Goal: Transaction & Acquisition: Purchase product/service

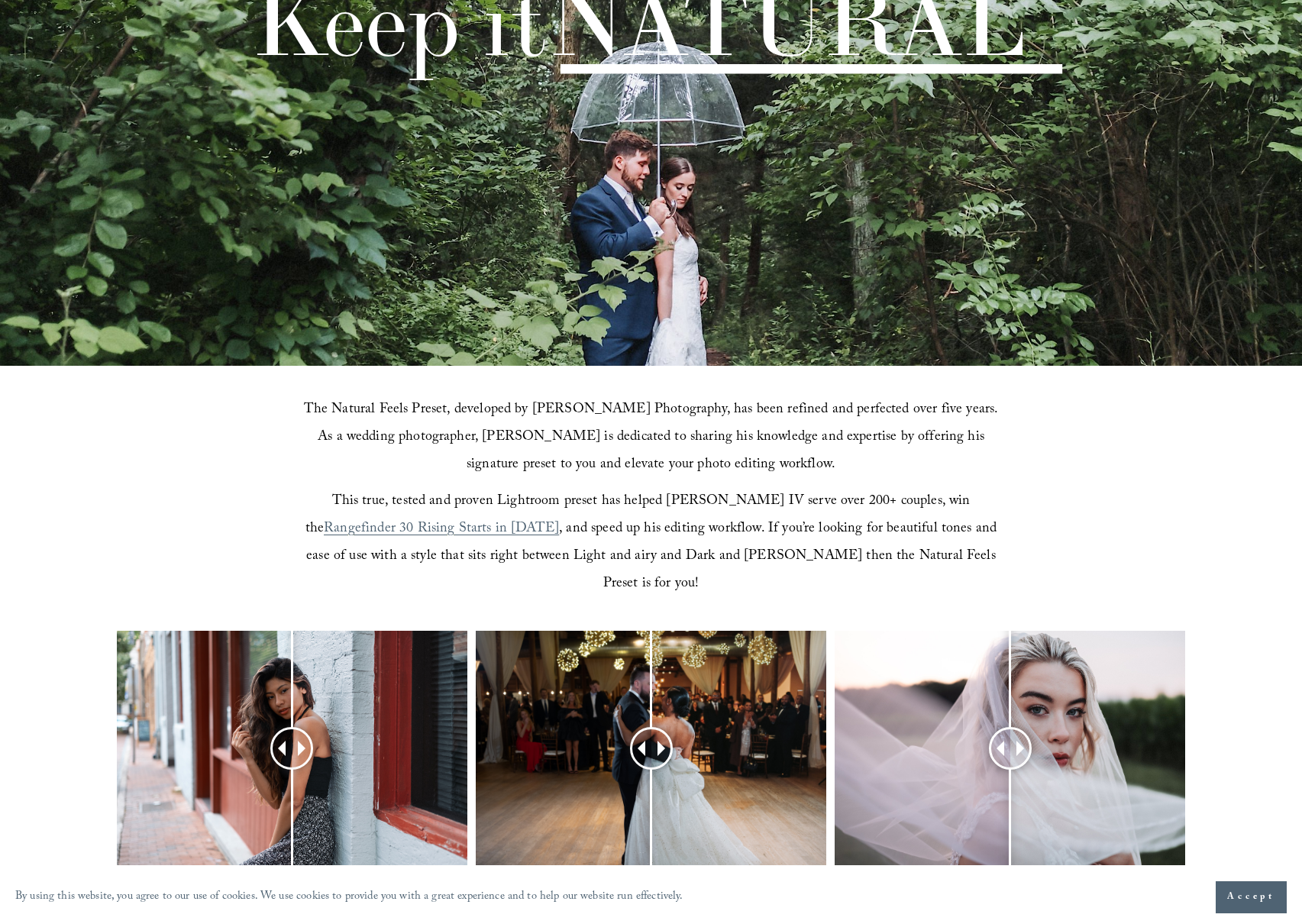
scroll to position [591, 0]
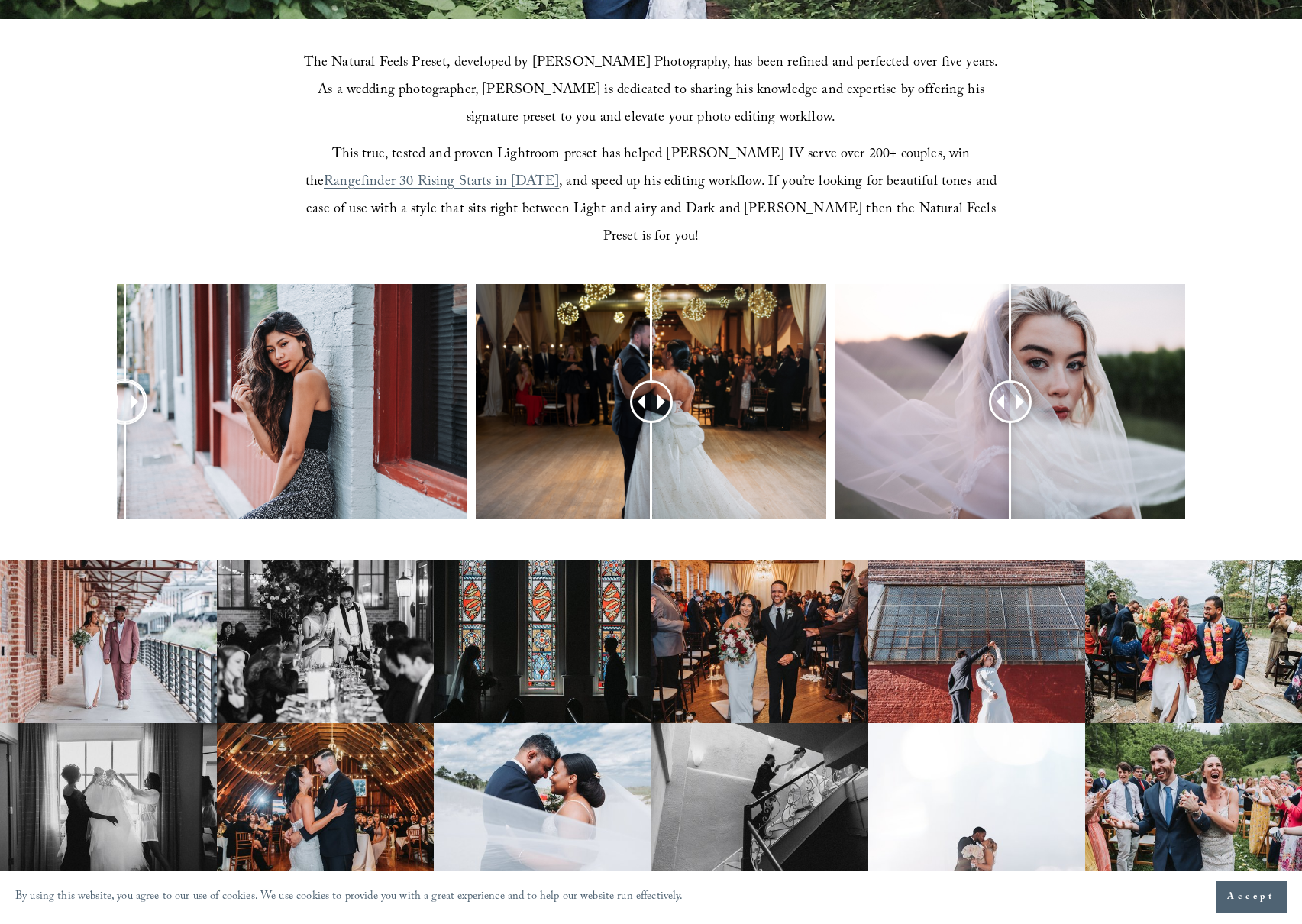
drag, startPoint x: 286, startPoint y: 371, endPoint x: 124, endPoint y: 402, distance: 164.9
click at [124, 402] on div at bounding box center [124, 402] width 40 height 40
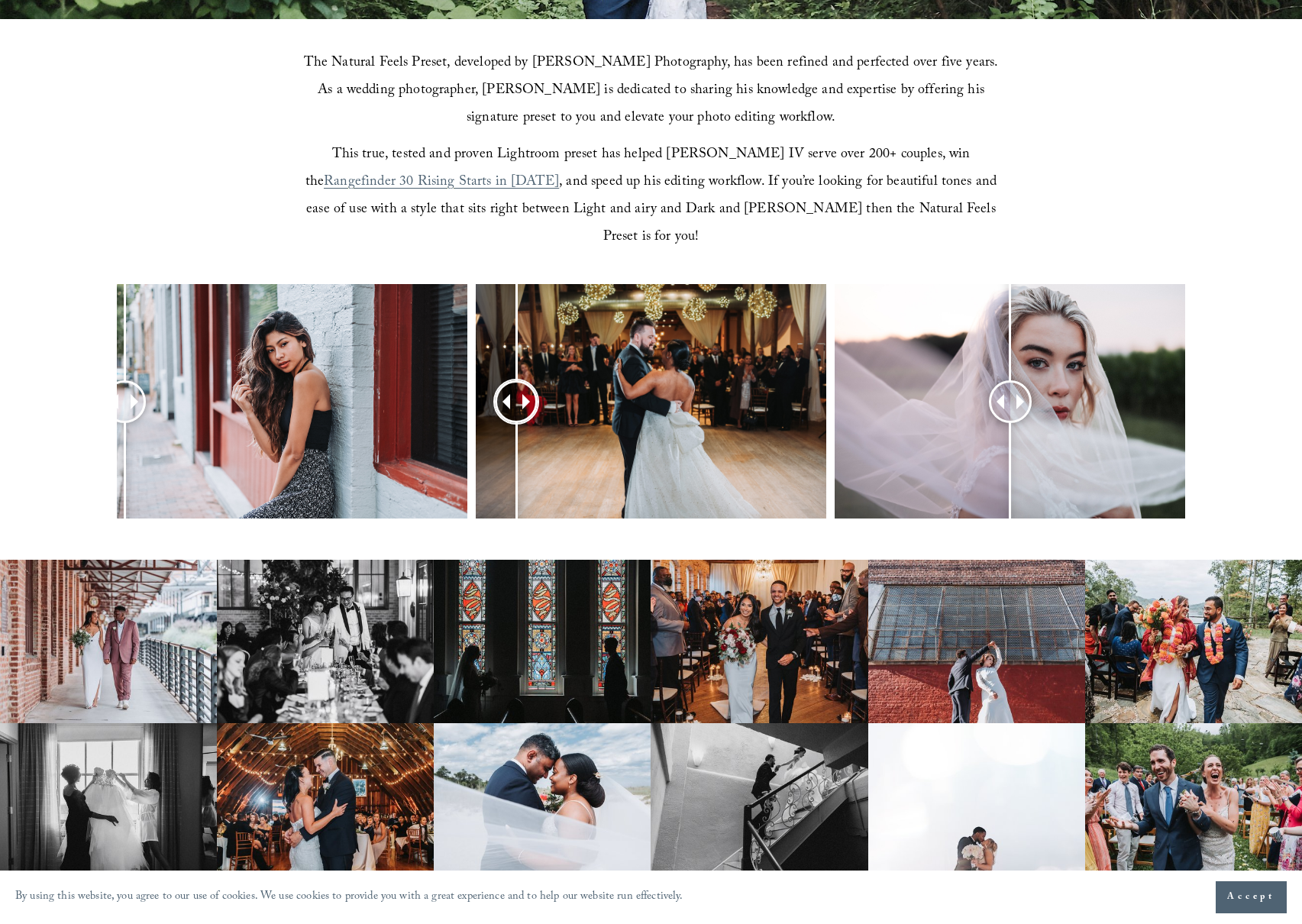
drag, startPoint x: 649, startPoint y: 365, endPoint x: 507, endPoint y: 389, distance: 144.0
click at [508, 389] on div at bounding box center [515, 401] width 39 height 39
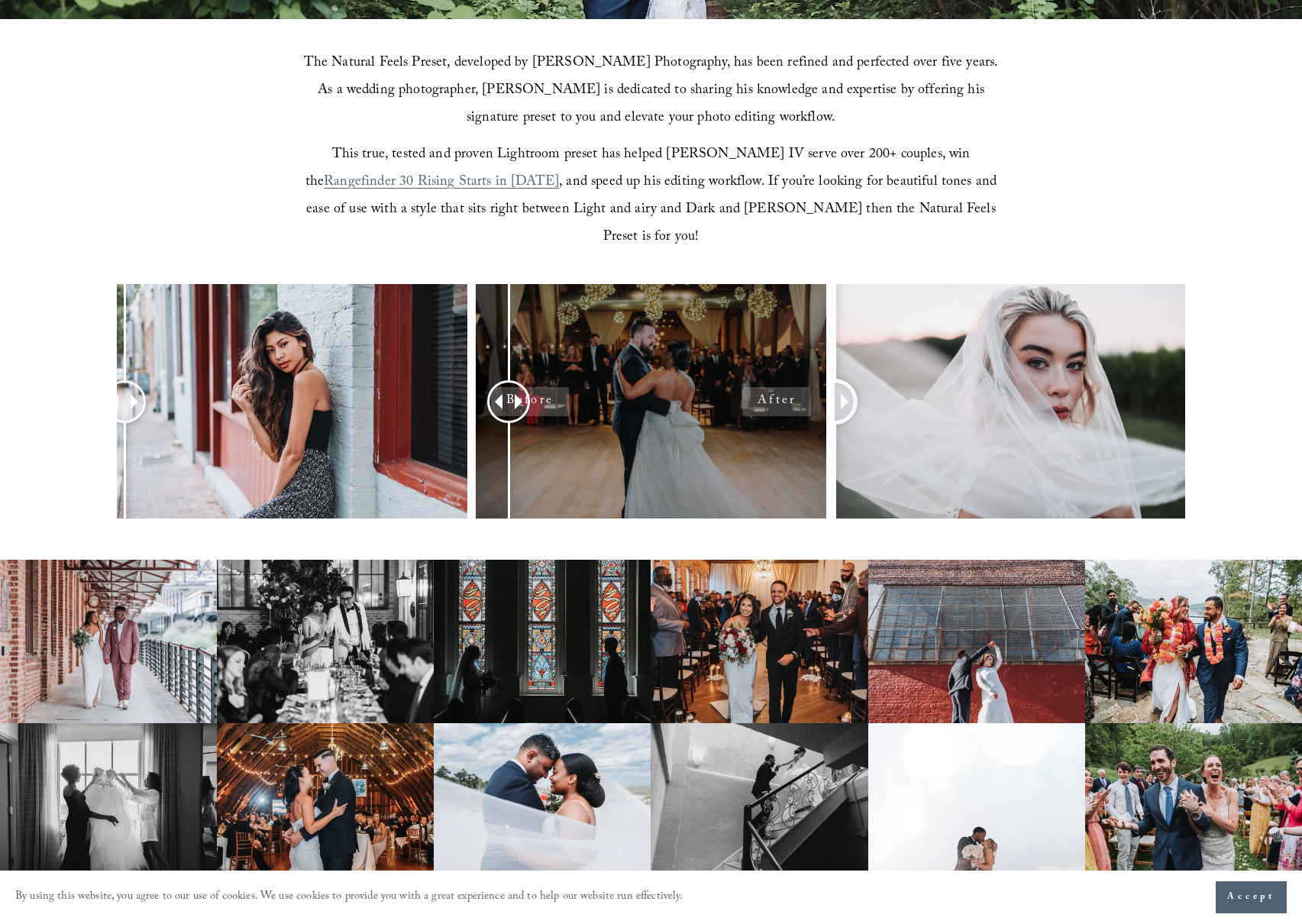
drag, startPoint x: 1003, startPoint y: 369, endPoint x: 823, endPoint y: 365, distance: 180.0
click at [823, 365] on div at bounding box center [651, 421] width 1302 height 274
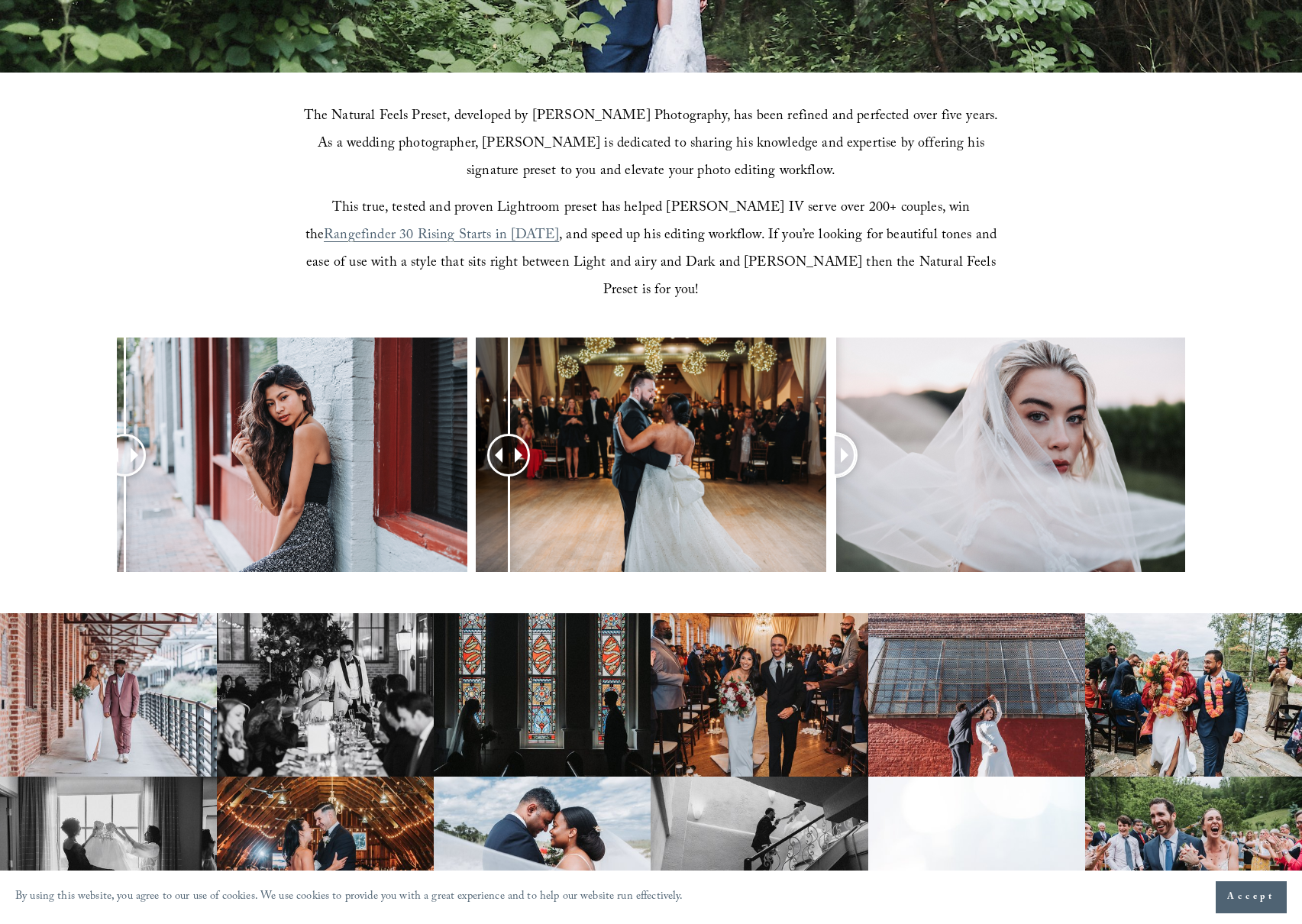
scroll to position [798, 0]
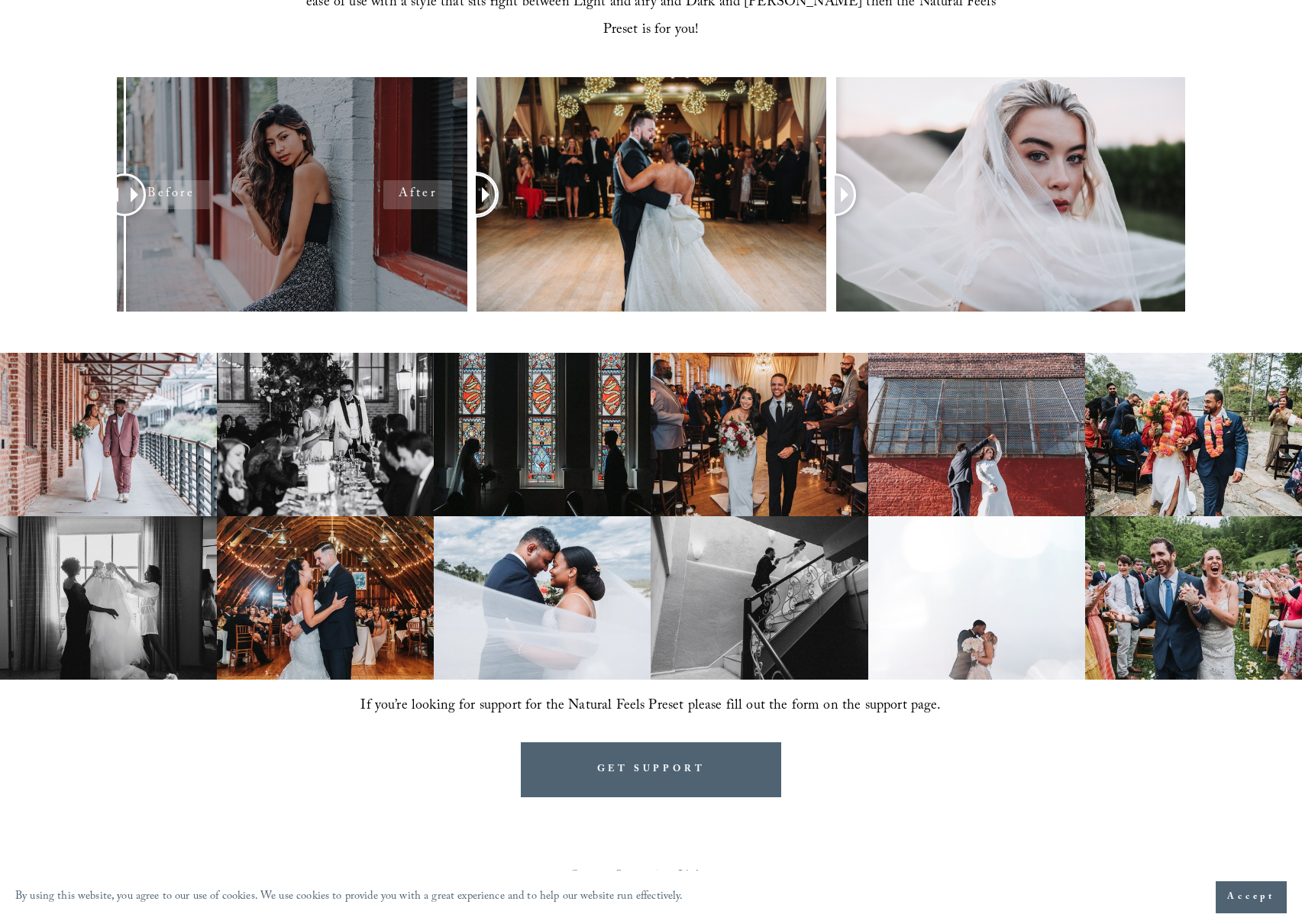
drag, startPoint x: 512, startPoint y: 164, endPoint x: 445, endPoint y: 187, distance: 70.8
click at [445, 187] on div at bounding box center [651, 215] width 1302 height 274
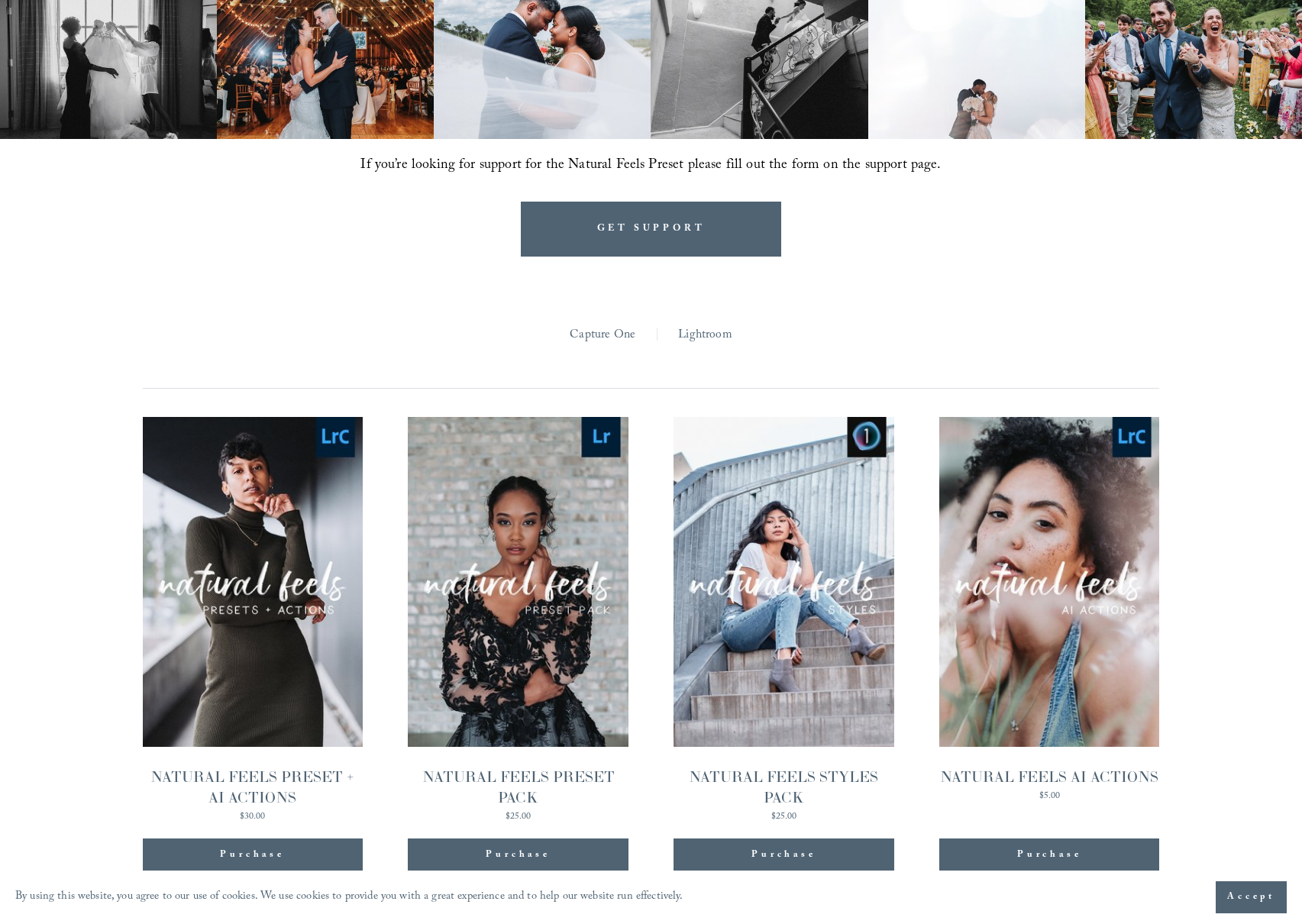
scroll to position [1512, 0]
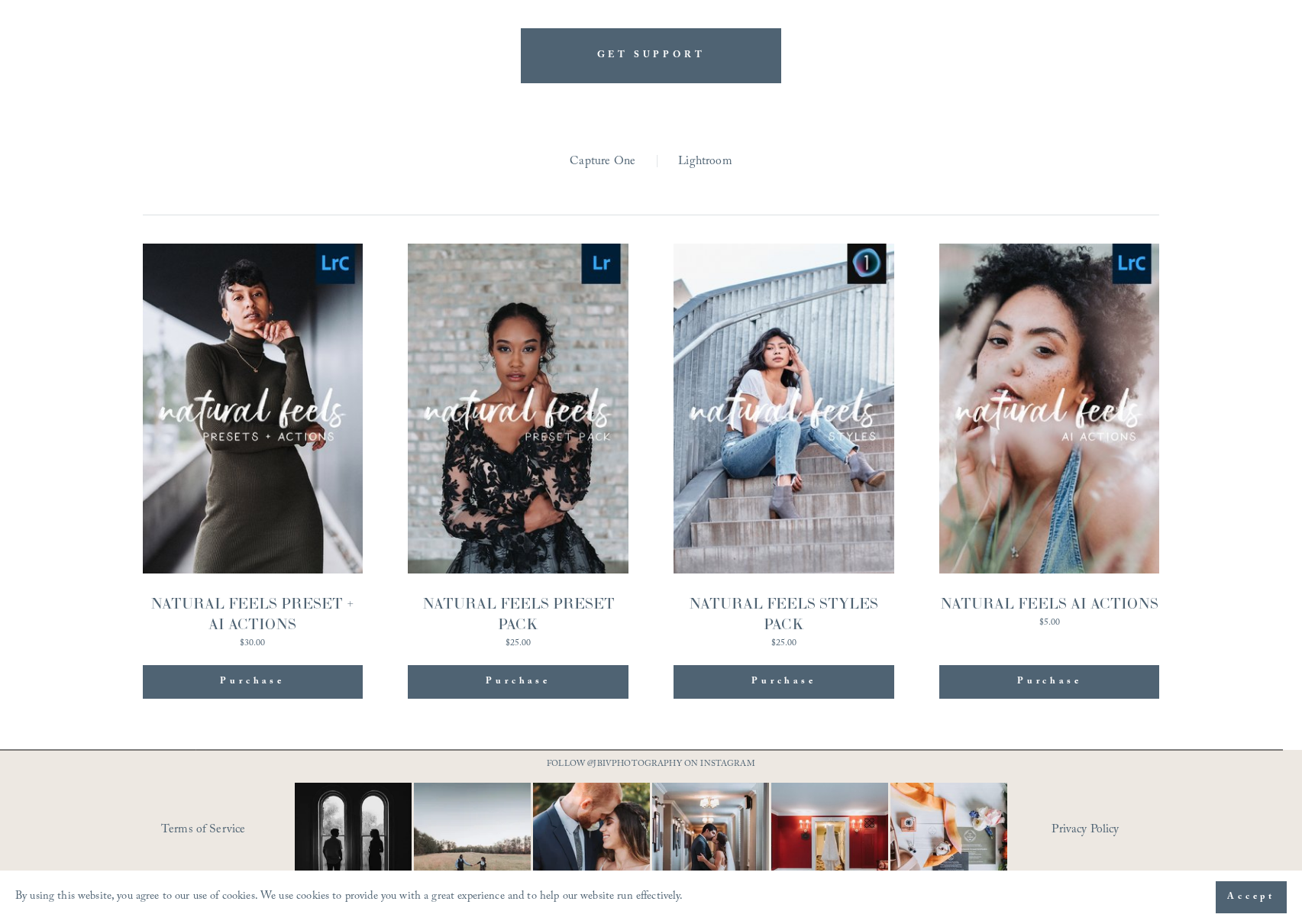
click at [512, 357] on span "Quick View" at bounding box center [519, 374] width 96 height 42
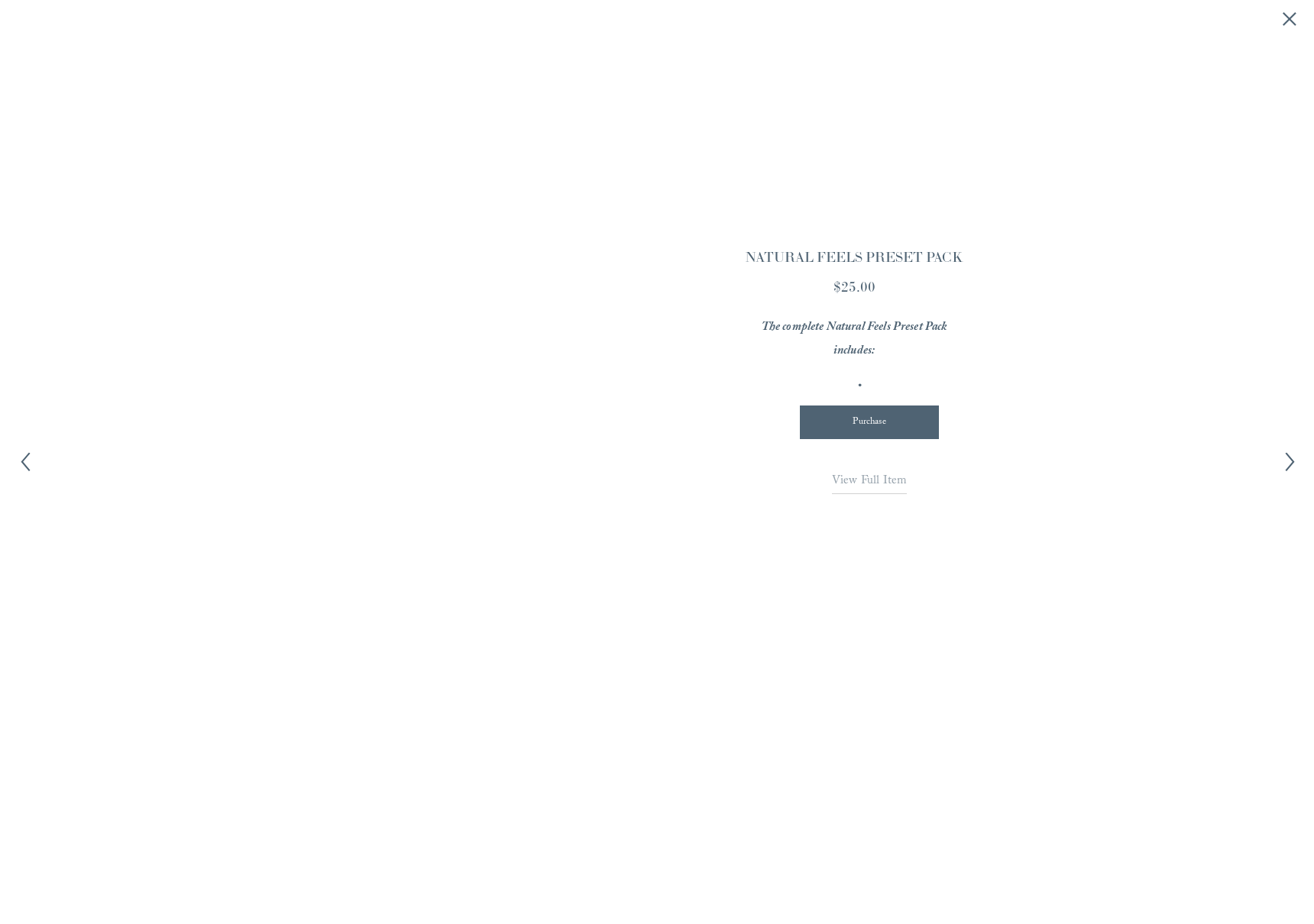
scroll to position [1515, 0]
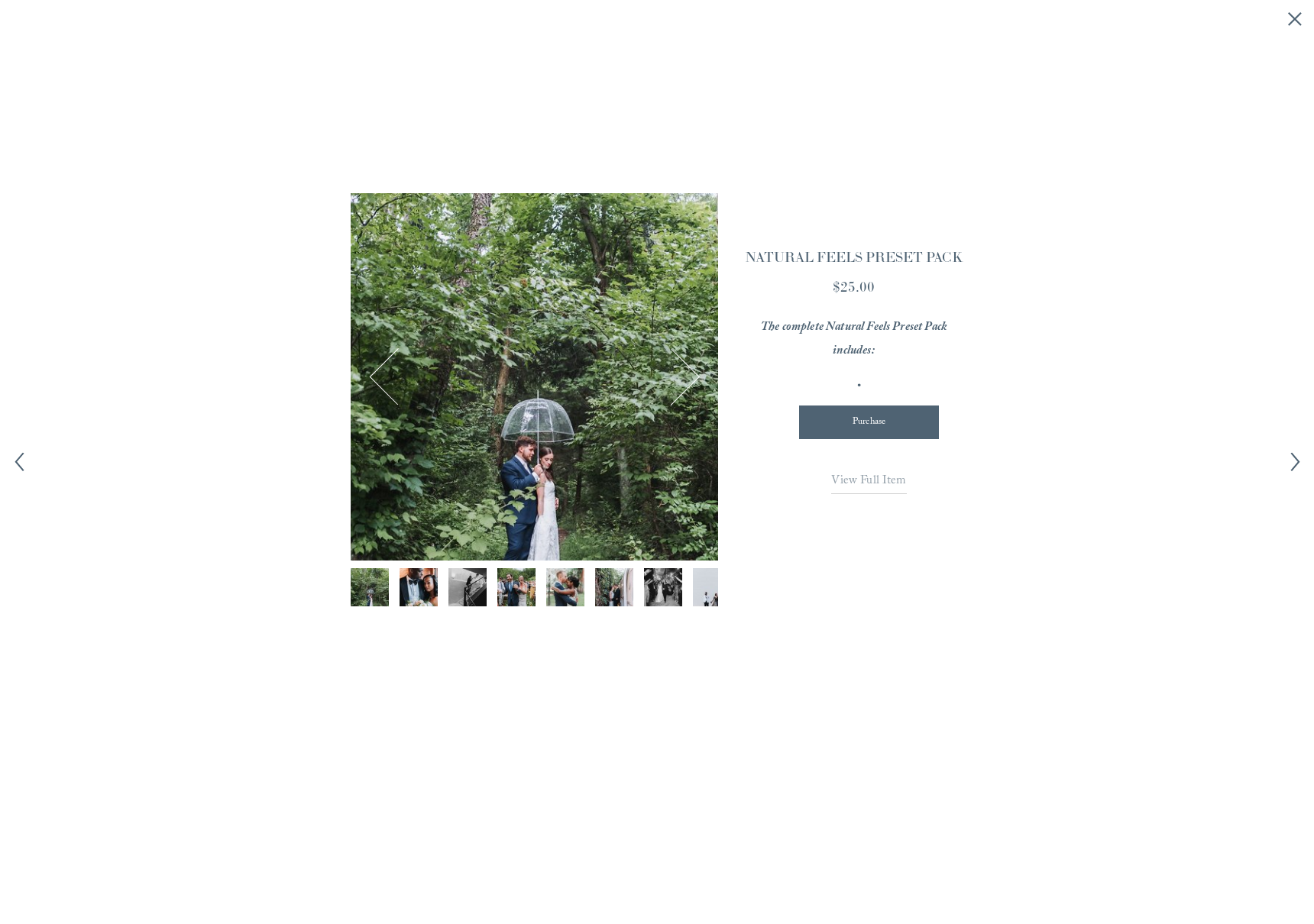
click at [689, 381] on button "Next Image" at bounding box center [671, 377] width 55 height 55
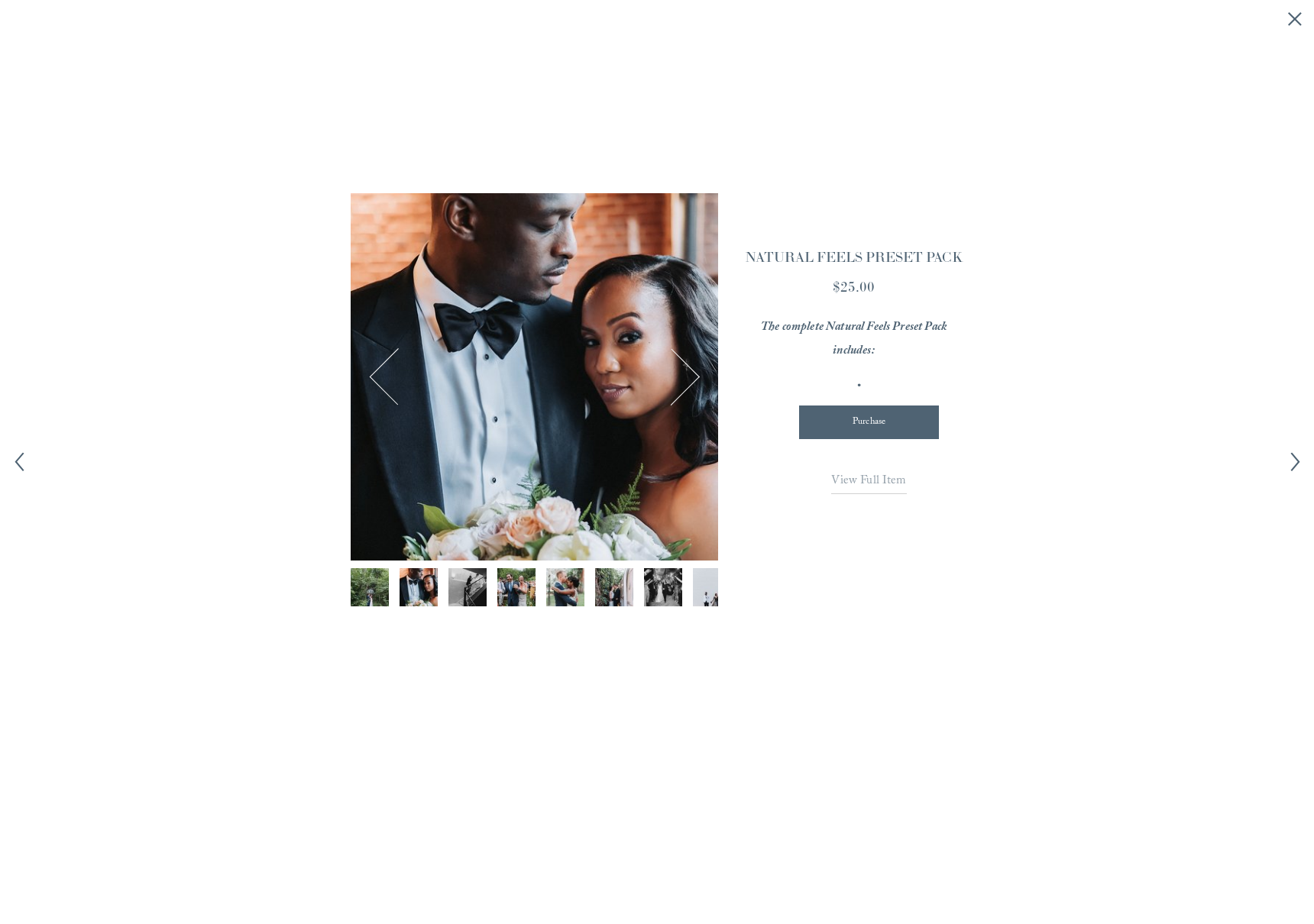
click at [689, 381] on button "Next Image" at bounding box center [671, 377] width 55 height 55
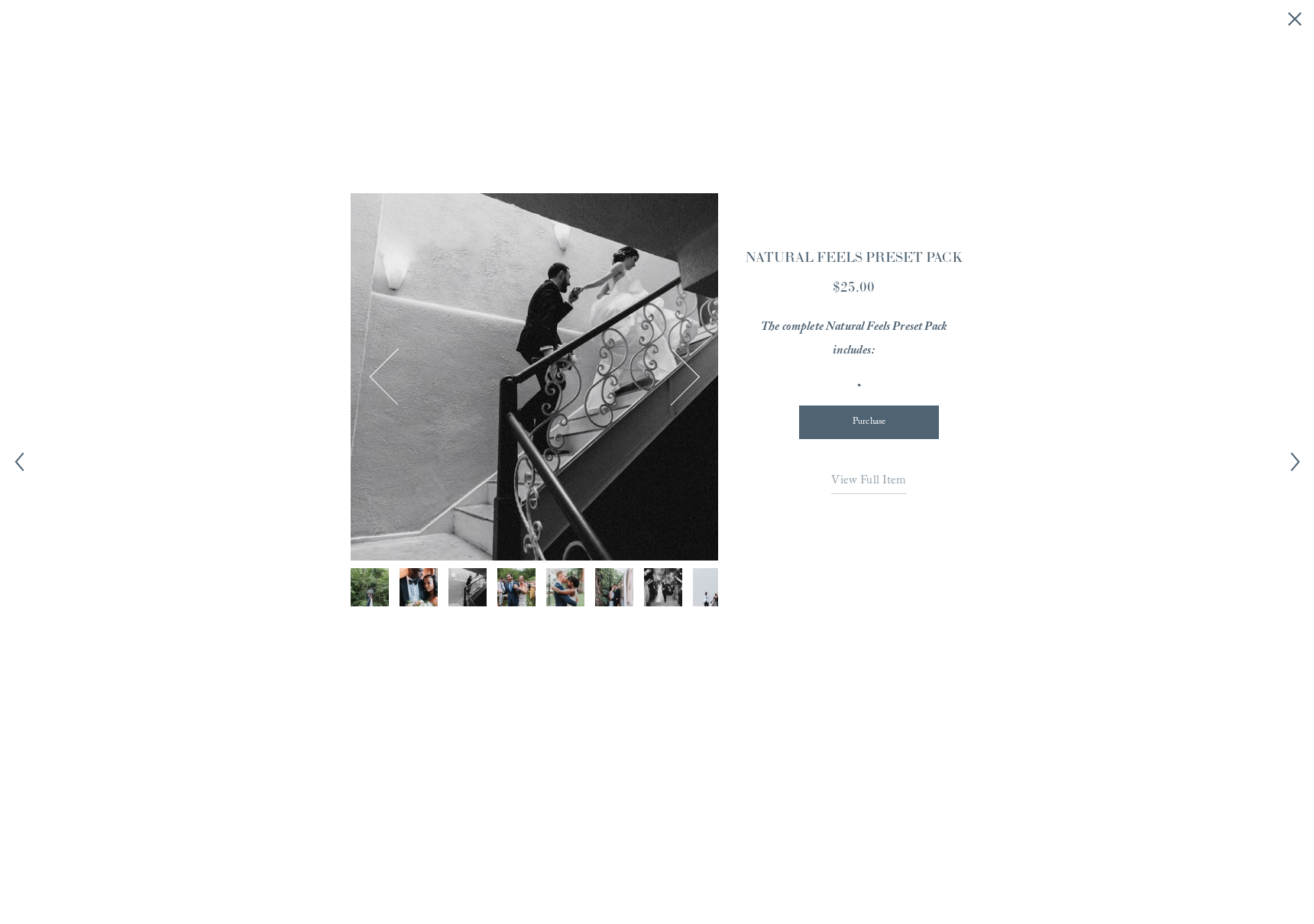
click at [689, 381] on button "Next Image" at bounding box center [671, 377] width 55 height 55
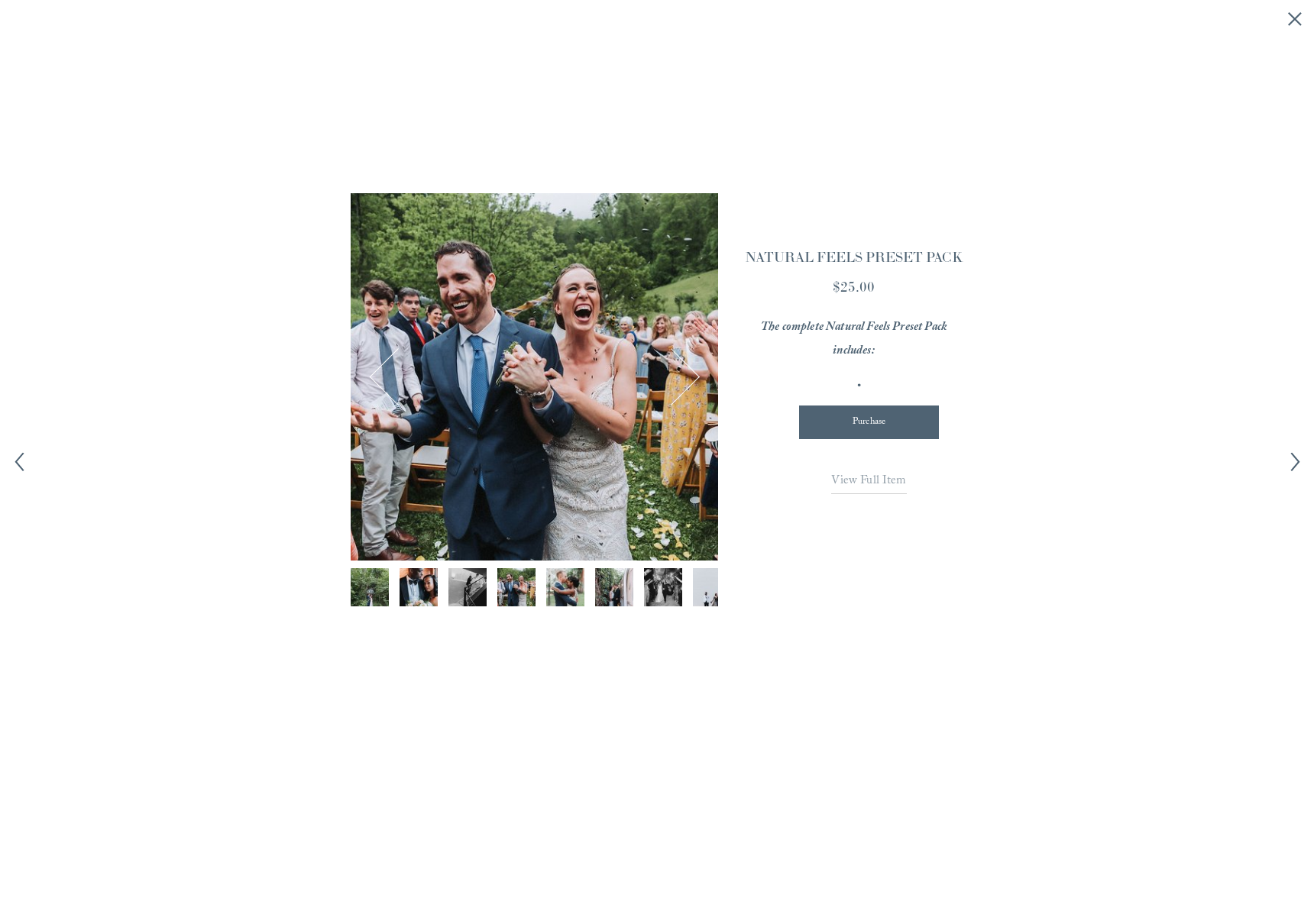
click at [689, 381] on button "Next Image" at bounding box center [671, 377] width 55 height 55
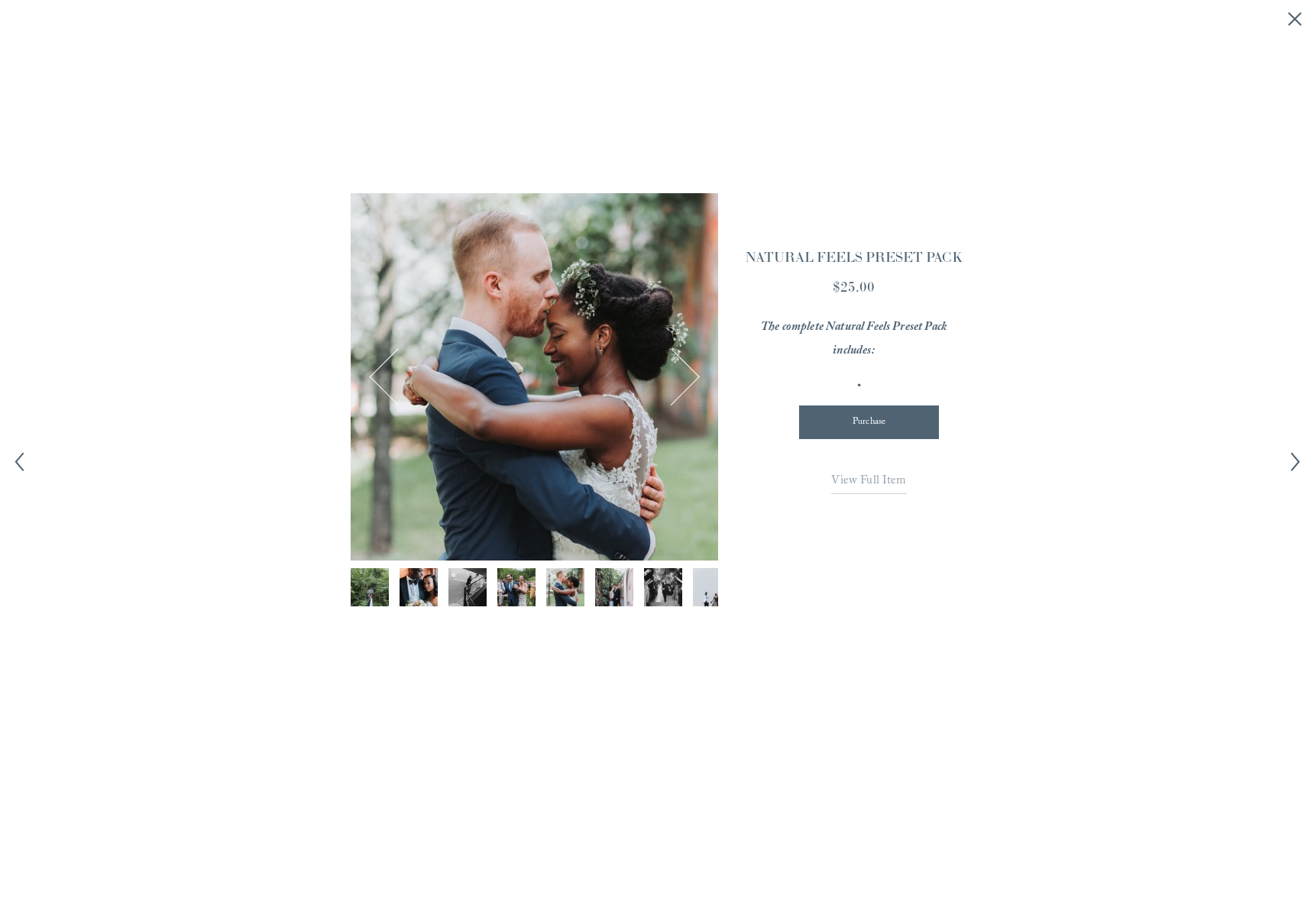
click at [689, 381] on button "Next Image" at bounding box center [671, 377] width 55 height 55
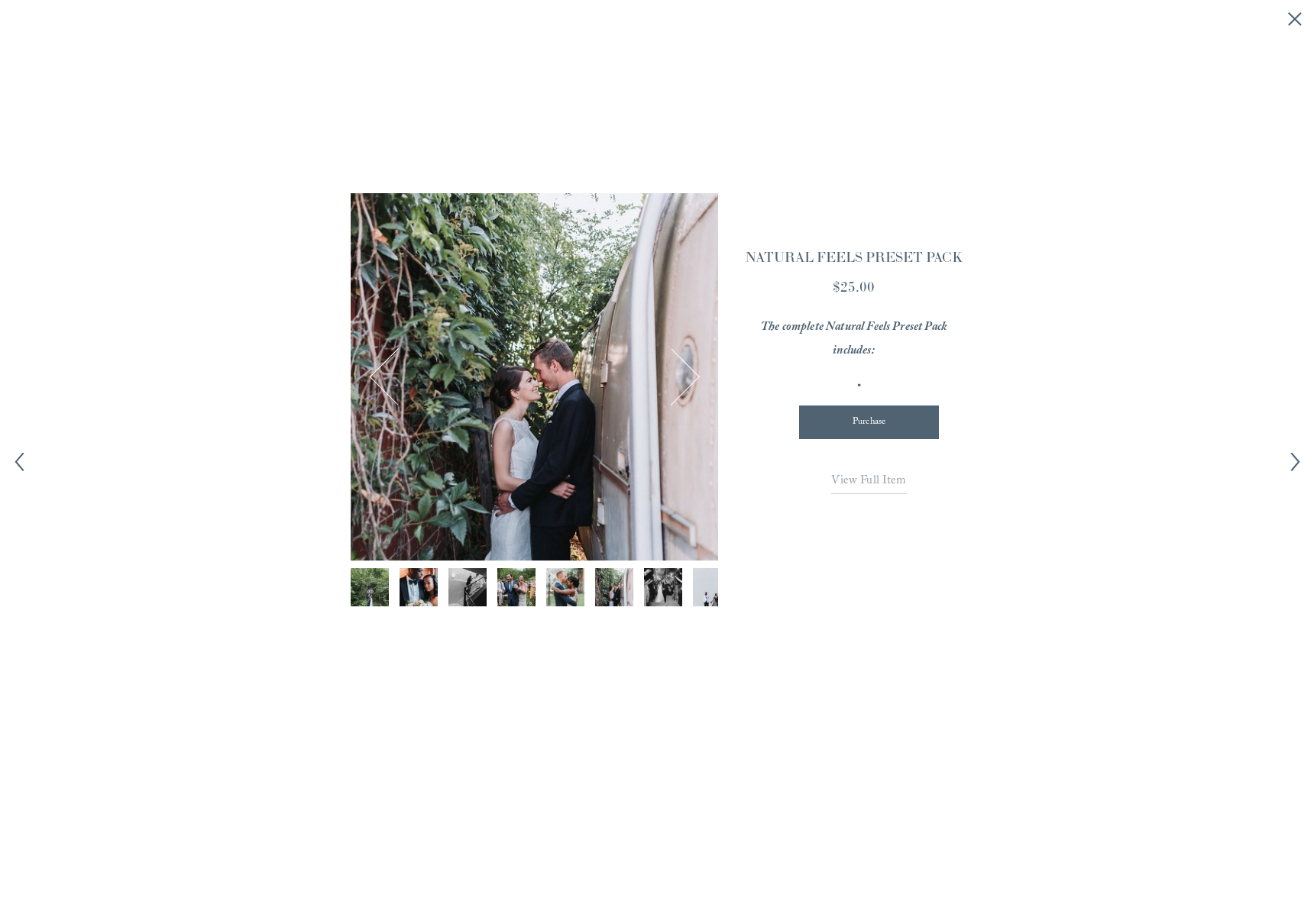
click at [689, 381] on button "Next Image" at bounding box center [671, 377] width 55 height 55
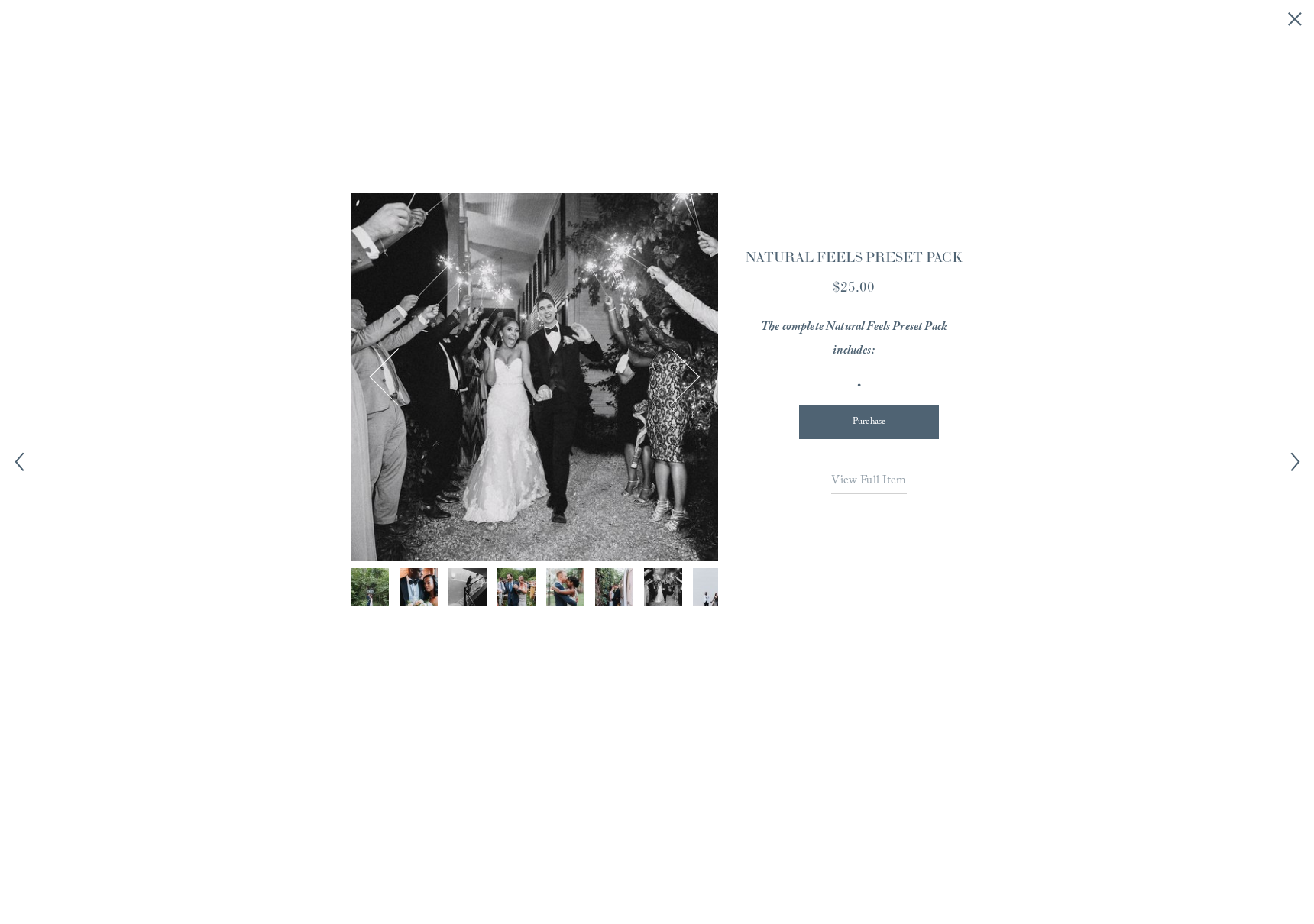
click at [689, 381] on button "Next Image" at bounding box center [671, 377] width 55 height 55
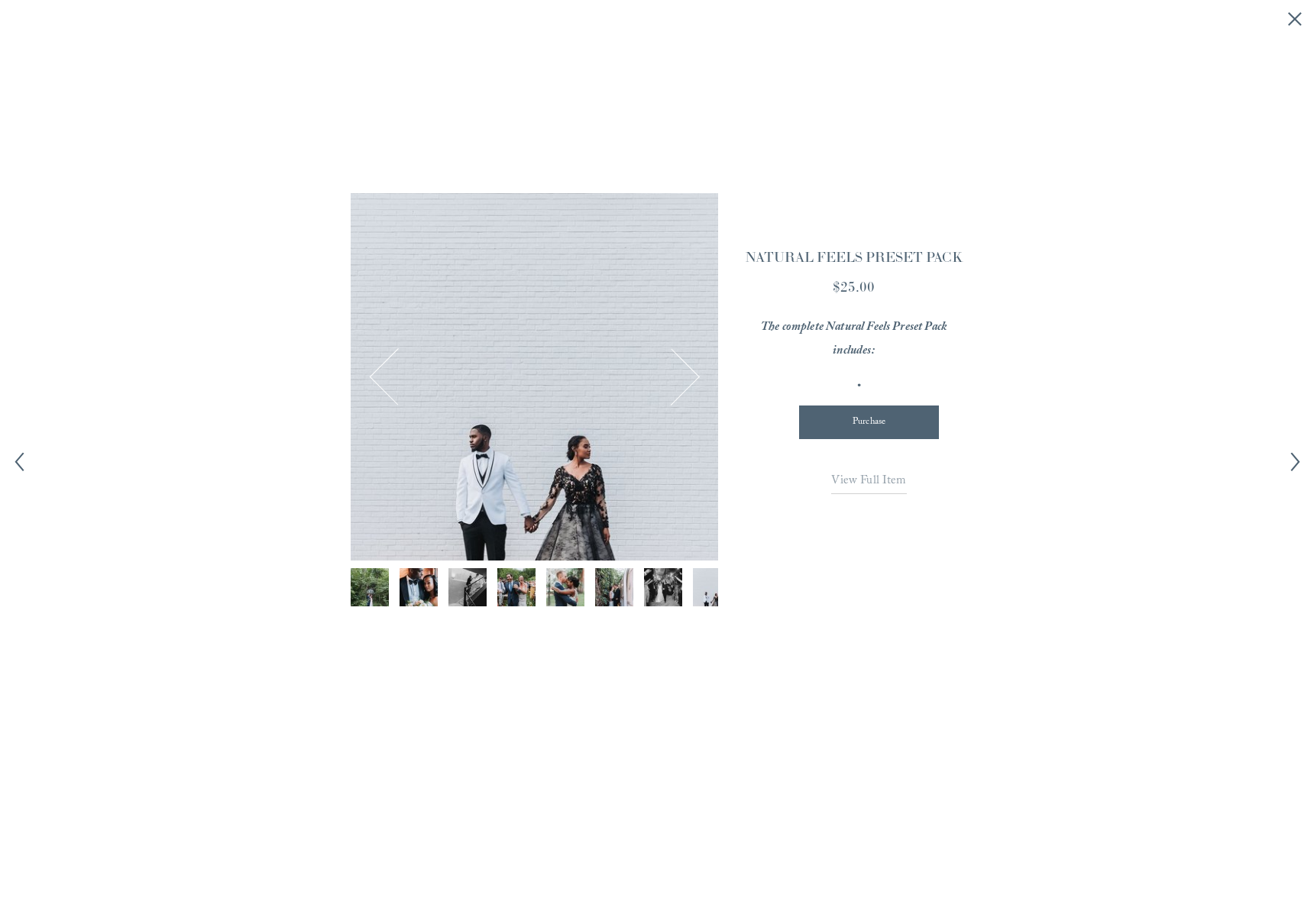
click at [689, 381] on button "Next Image" at bounding box center [671, 377] width 55 height 55
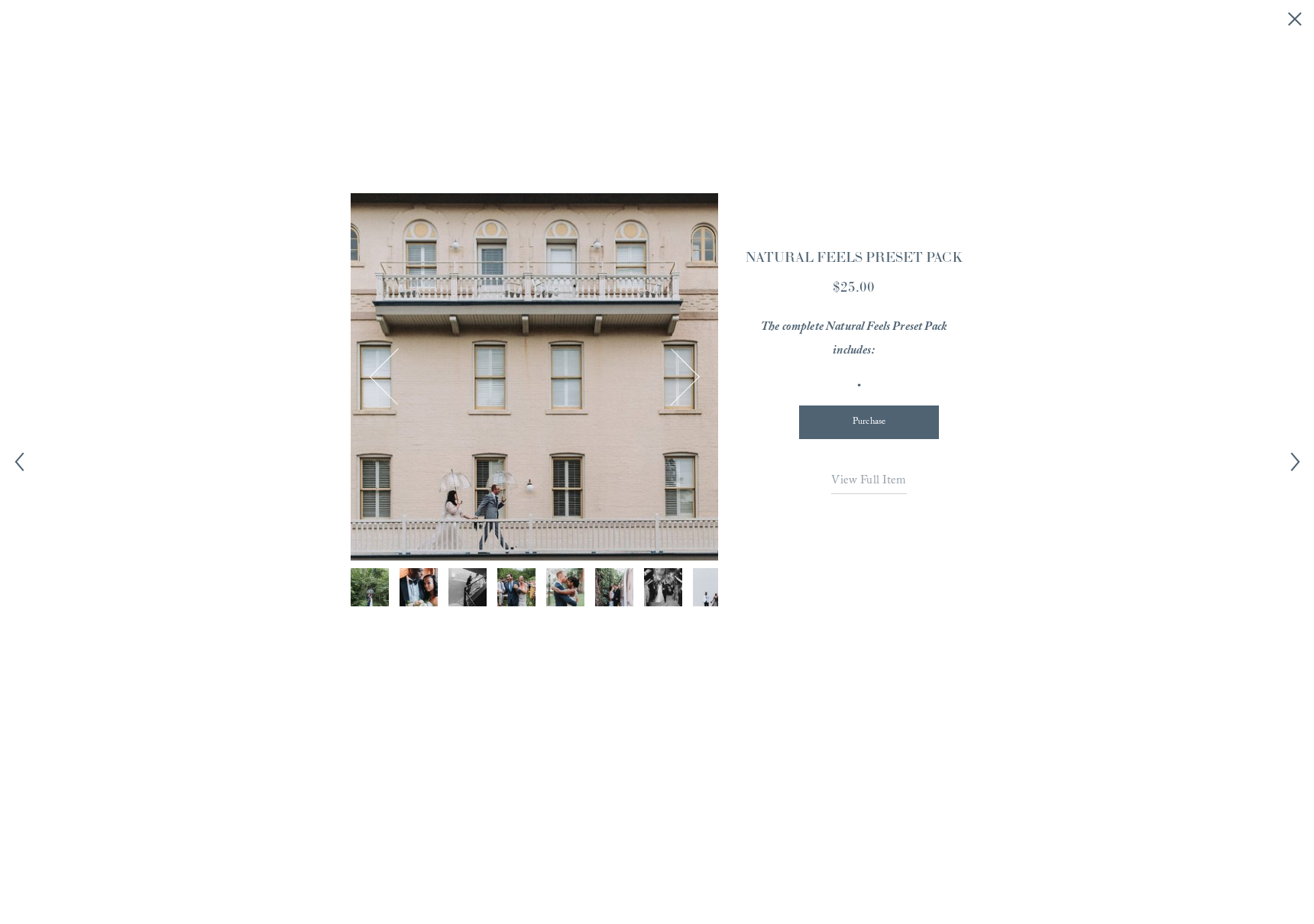
click at [689, 381] on button "Next Image" at bounding box center [671, 377] width 55 height 55
